Goal: Book appointment/travel/reservation

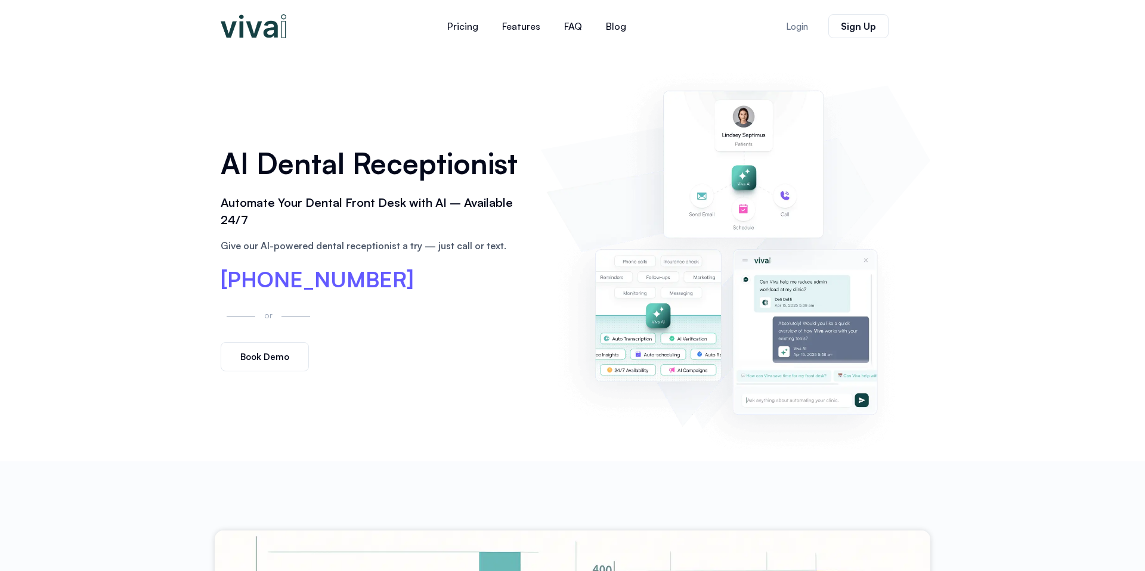
click at [273, 354] on span "Book Demo" at bounding box center [264, 356] width 49 height 9
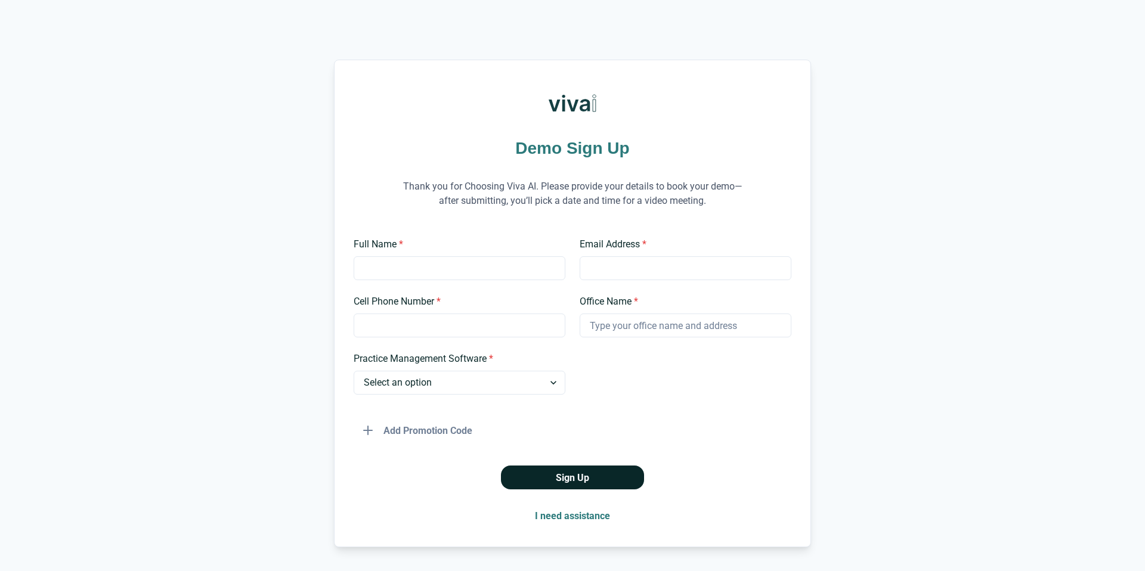
click at [601, 475] on button "Sign Up" at bounding box center [572, 478] width 143 height 24
click at [640, 434] on div "Add Promotion Code" at bounding box center [573, 425] width 438 height 33
click at [518, 392] on select "Select an option Dentrix Open Dental EagleSoft Denticon Other" at bounding box center [460, 383] width 212 height 24
click at [420, 262] on input "Full Name *" at bounding box center [460, 268] width 212 height 24
type input "Sahar Mirzaei"
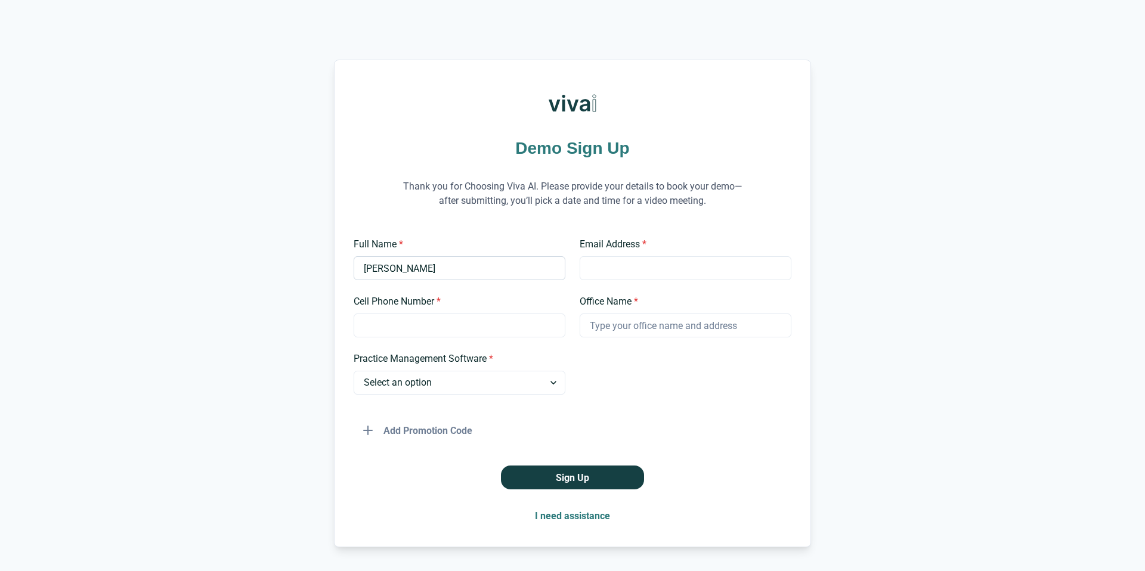
type input "saharmirzaei.far@gmail.com"
type input "7163937667"
click at [508, 197] on p "Thank you for Choosing Viva AI. Please provide your details to book your demo—a…" at bounding box center [573, 194] width 358 height 58
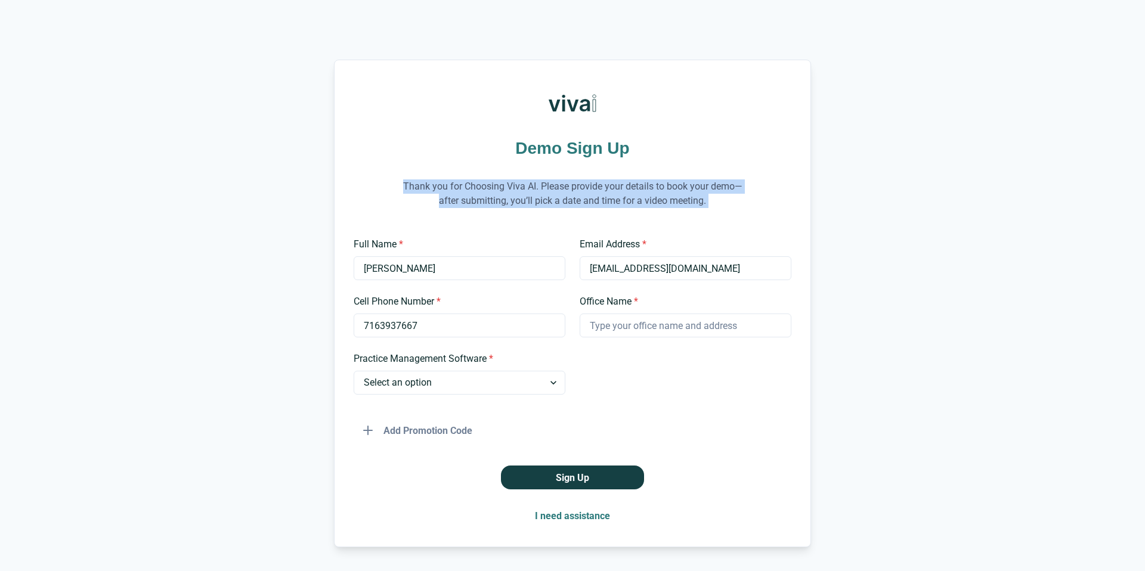
click at [508, 197] on p "Thank you for Choosing Viva AI. Please provide your details to book your demo—a…" at bounding box center [573, 194] width 358 height 58
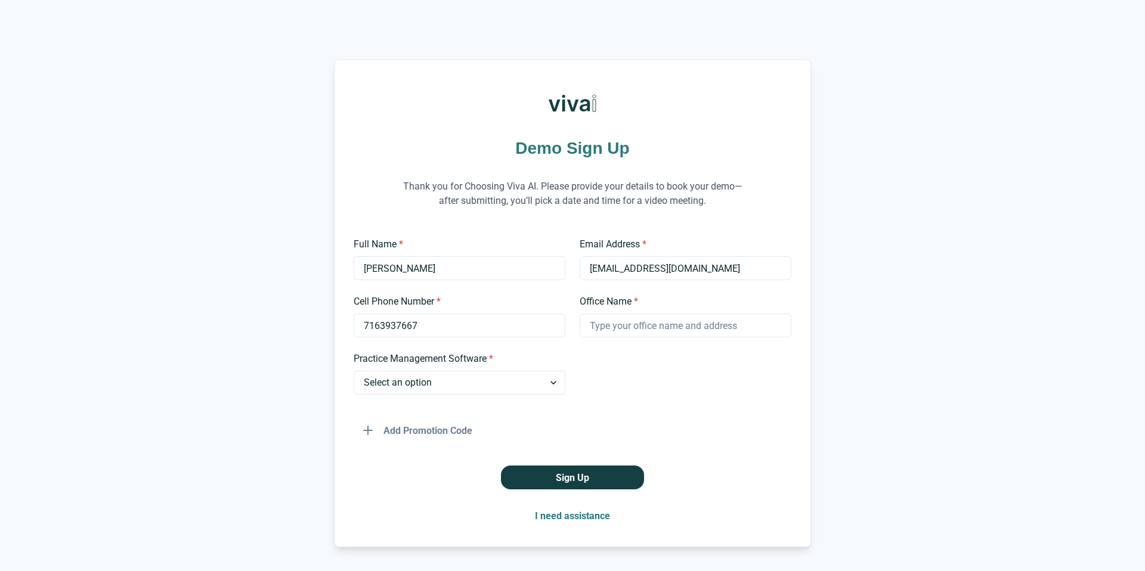
click at [524, 193] on p "Thank you for Choosing Viva AI. Please provide your details to book your demo—a…" at bounding box center [573, 194] width 358 height 58
click at [525, 184] on p "Thank you for Choosing Viva AI. Please provide your details to book your demo—a…" at bounding box center [573, 194] width 358 height 58
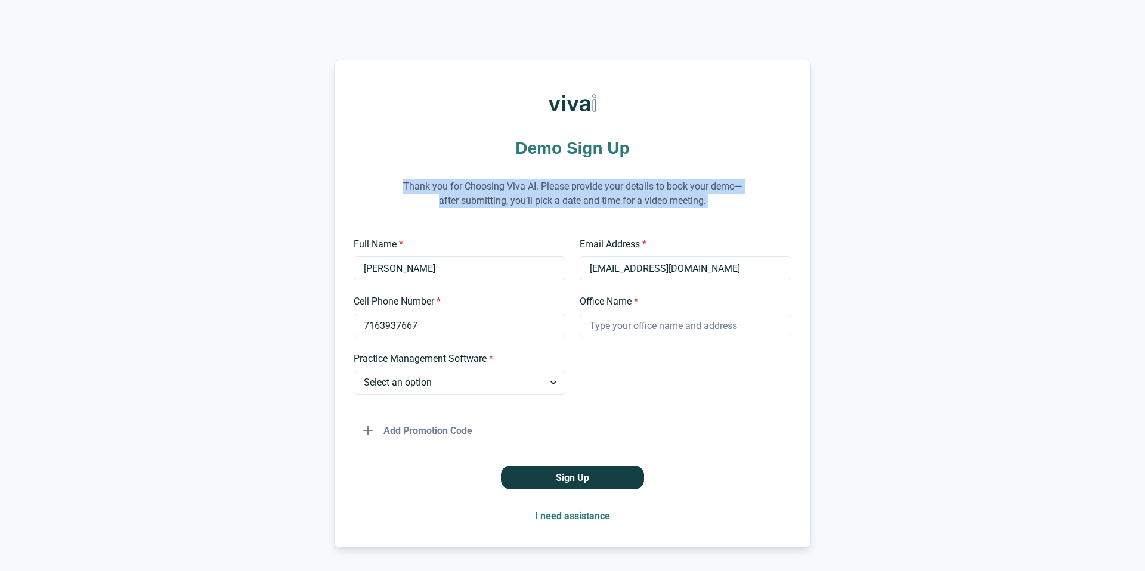
click at [525, 184] on p "Thank you for Choosing Viva AI. Please provide your details to book your demo—a…" at bounding box center [573, 194] width 358 height 58
copy p "Thank you for Choosing Viva AI. Please provide your details to book your demo—a…"
